Goal: Find specific page/section: Find specific page/section

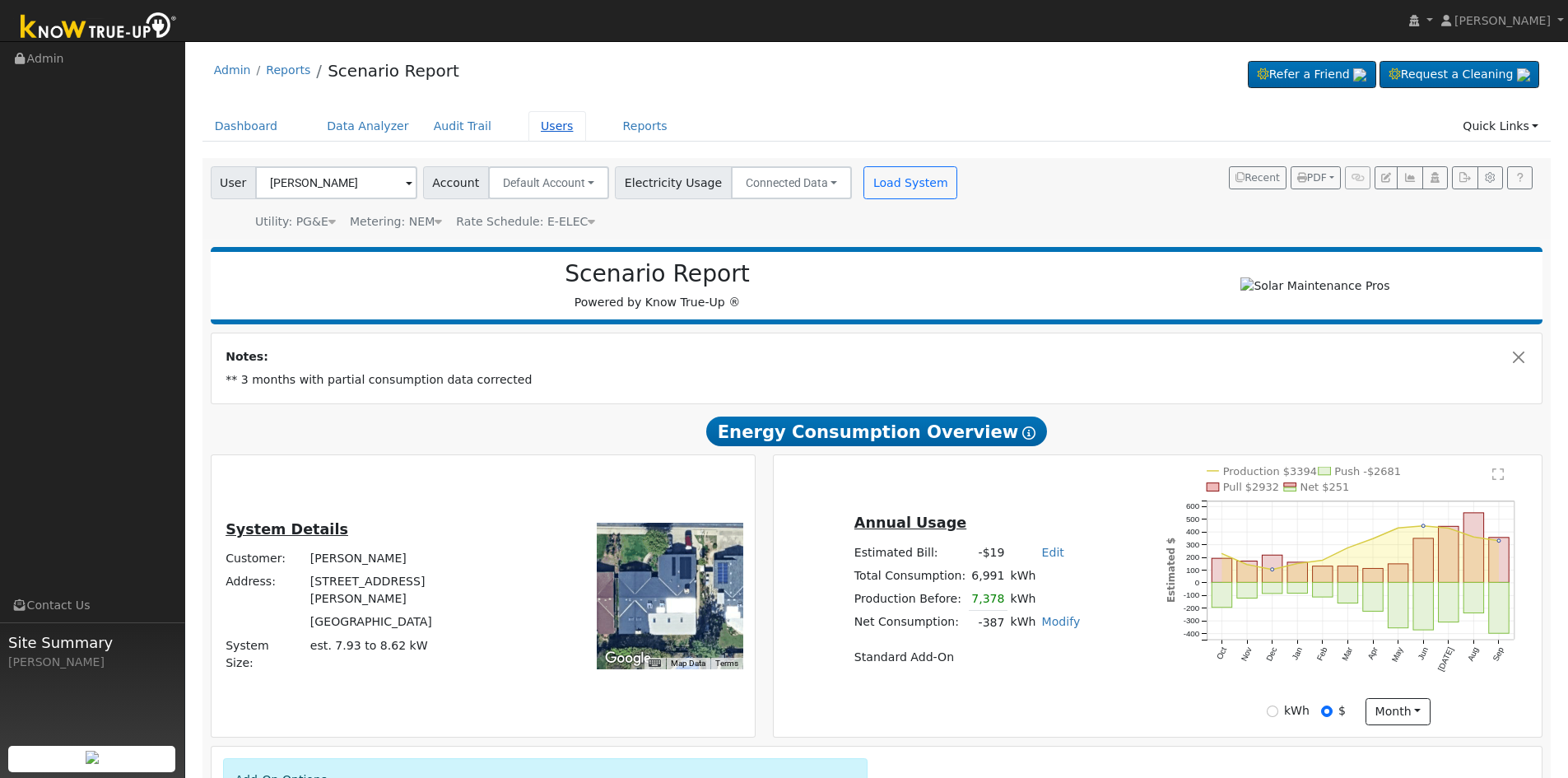
click at [539, 128] on link "Users" at bounding box center [557, 126] width 58 height 30
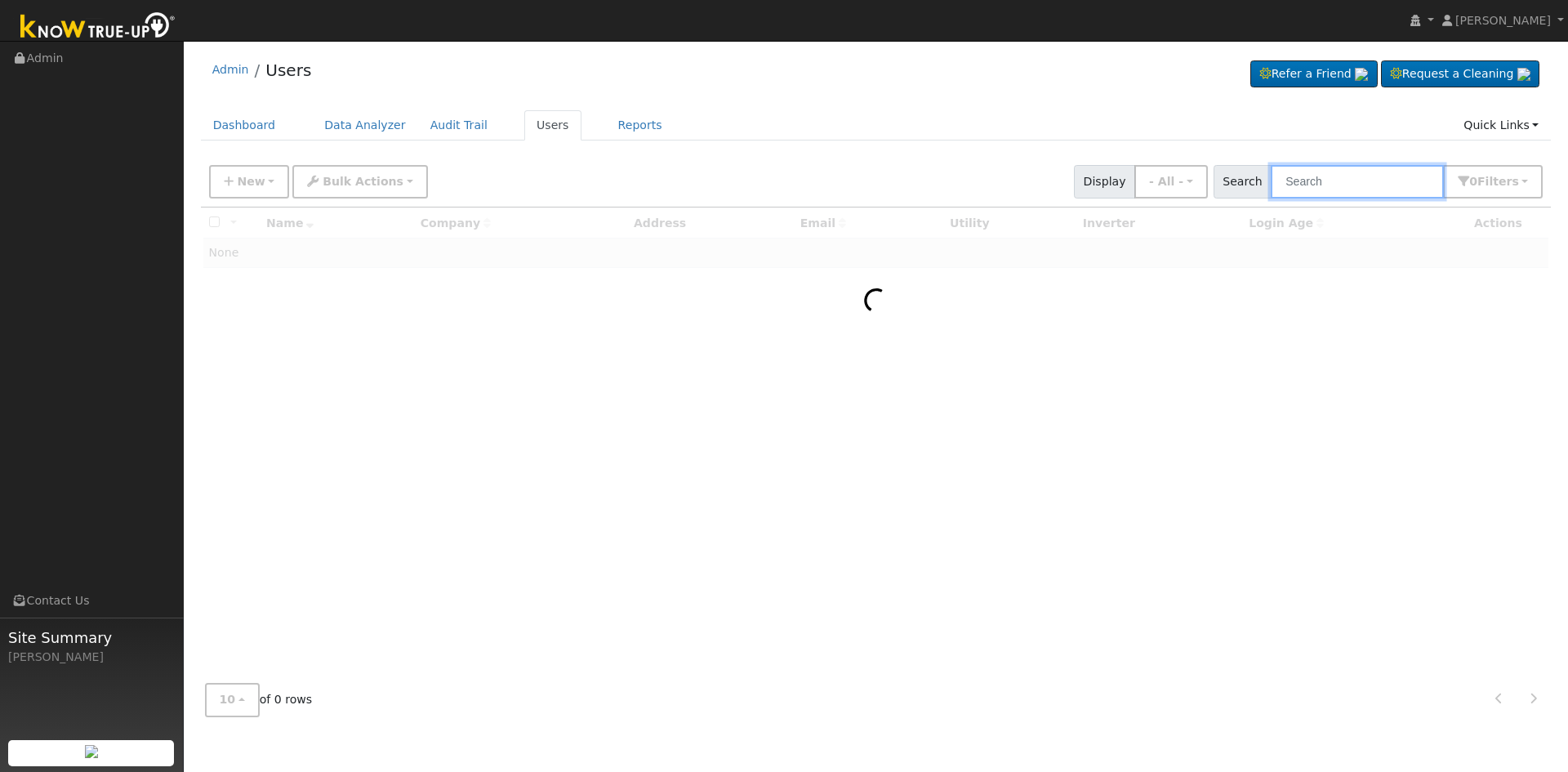
click at [1330, 187] on input "text" at bounding box center [1357, 182] width 173 height 34
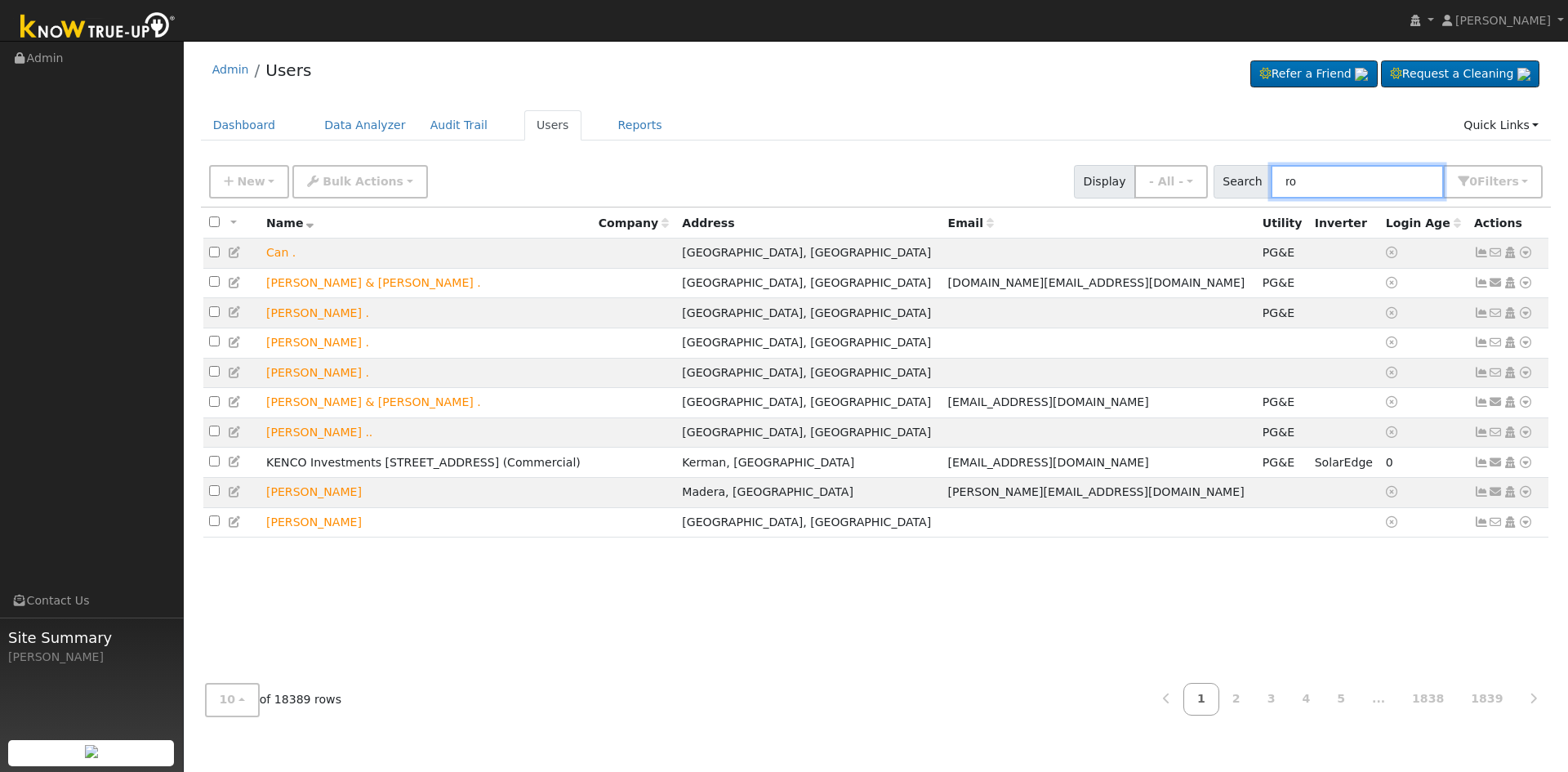
type input "r"
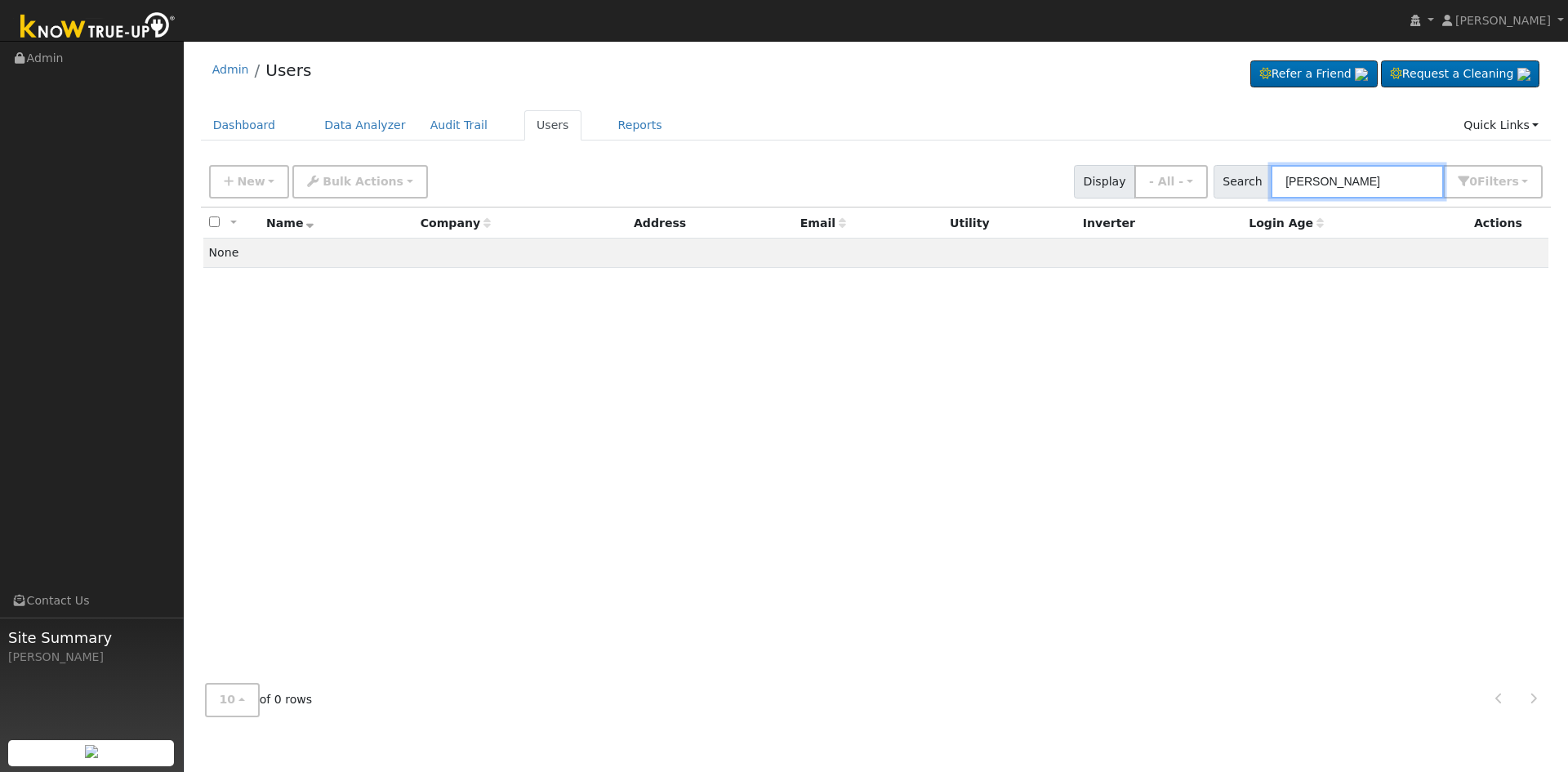
drag, startPoint x: 1379, startPoint y: 180, endPoint x: 1252, endPoint y: 188, distance: 127.3
click at [1252, 188] on div "Search [PERSON_NAME] 0 Filter s My accounts Role Show - All - Show Leads Admin …" at bounding box center [1378, 182] width 330 height 34
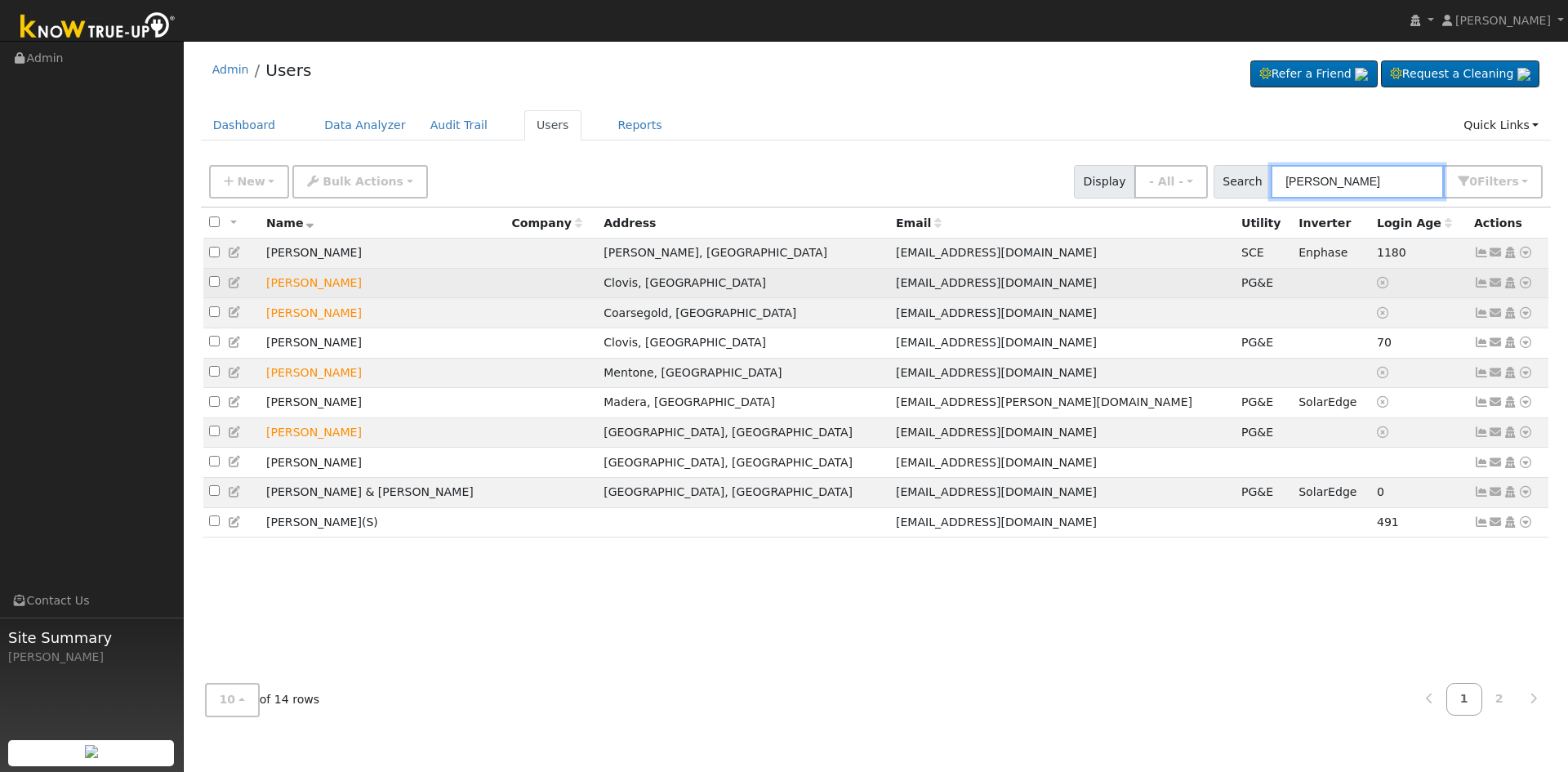
type input "[PERSON_NAME]"
click at [1526, 285] on icon at bounding box center [1526, 282] width 15 height 12
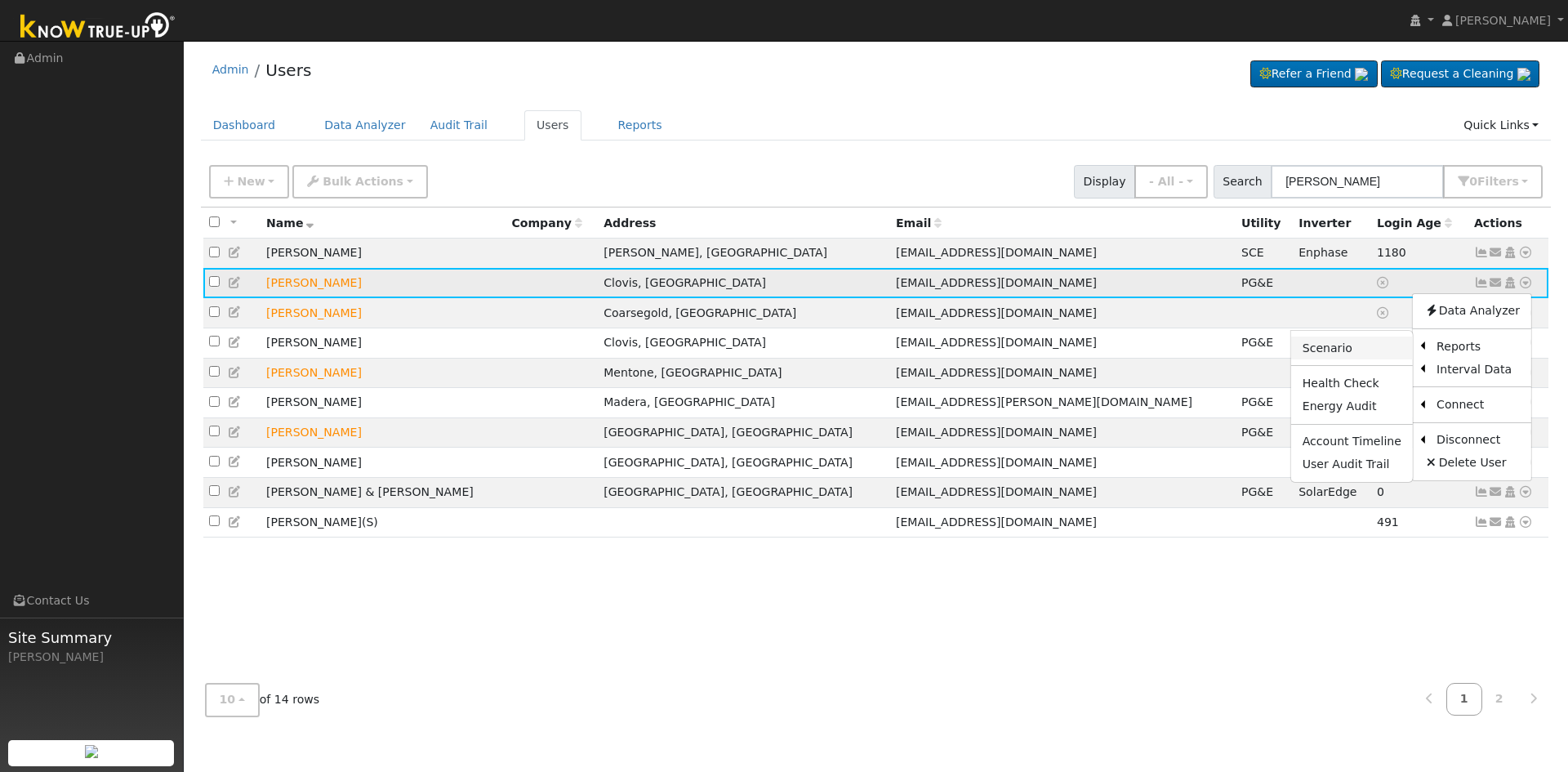
click at [1362, 351] on link "Scenario" at bounding box center [1351, 347] width 122 height 23
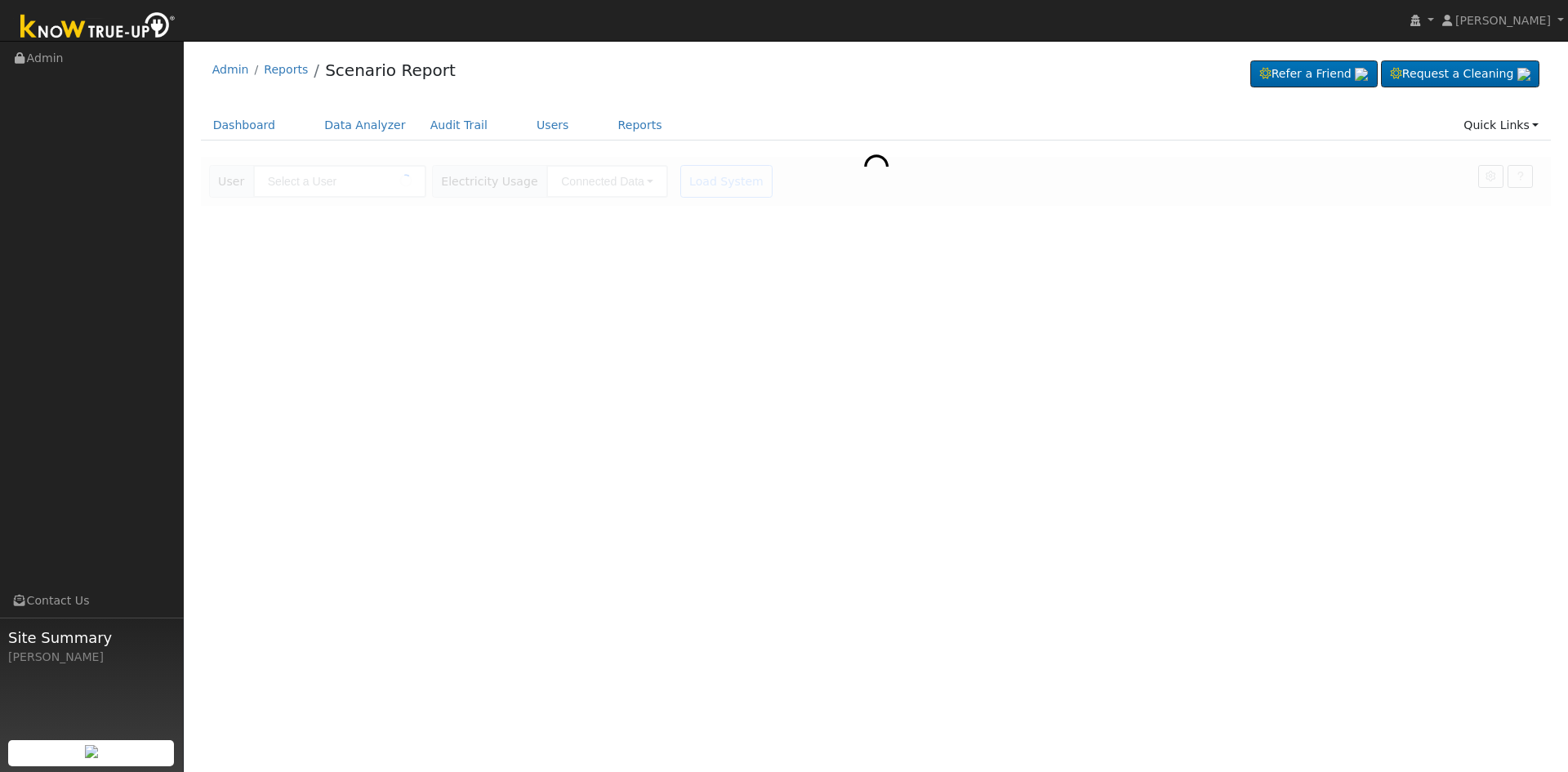
type input "[PERSON_NAME]"
